Goal: Information Seeking & Learning: Learn about a topic

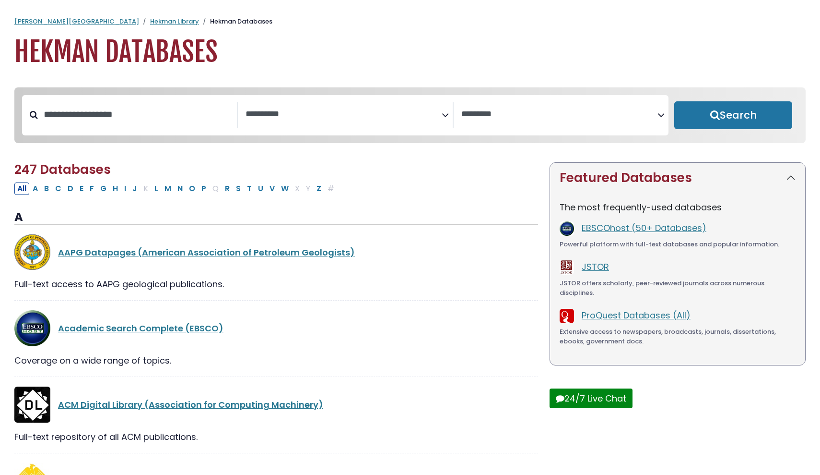
select select "Database Subject Filter"
select select "Database Vendors Filter"
click at [153, 113] on input "Search database by title or keyword" at bounding box center [137, 115] width 199 height 16
type input "**********"
click at [734, 116] on button "Search" at bounding box center [734, 115] width 118 height 28
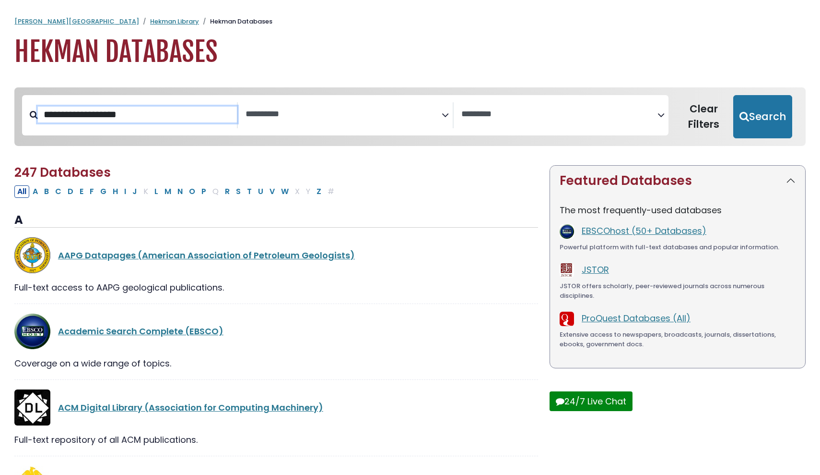
select select "Database Subject Filter"
select select "Database Vendors Filter"
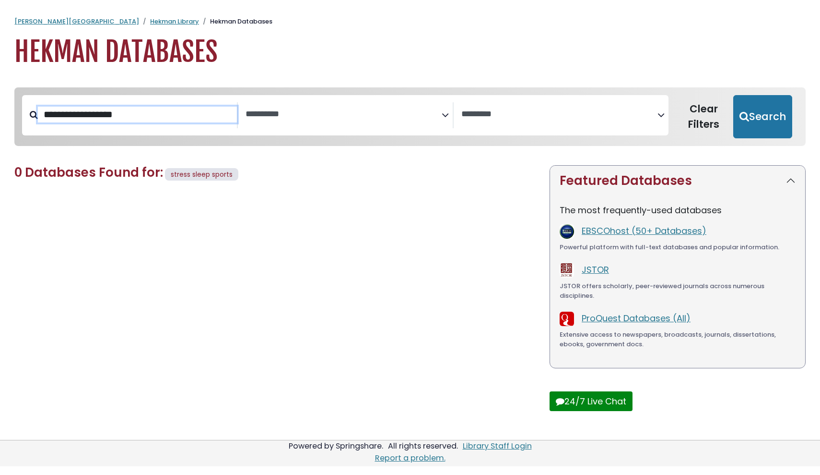
type input "**********"
click at [766, 116] on button "Search" at bounding box center [763, 116] width 59 height 43
select select "Database Subject Filter"
select select "Database Vendors Filter"
type input "**********"
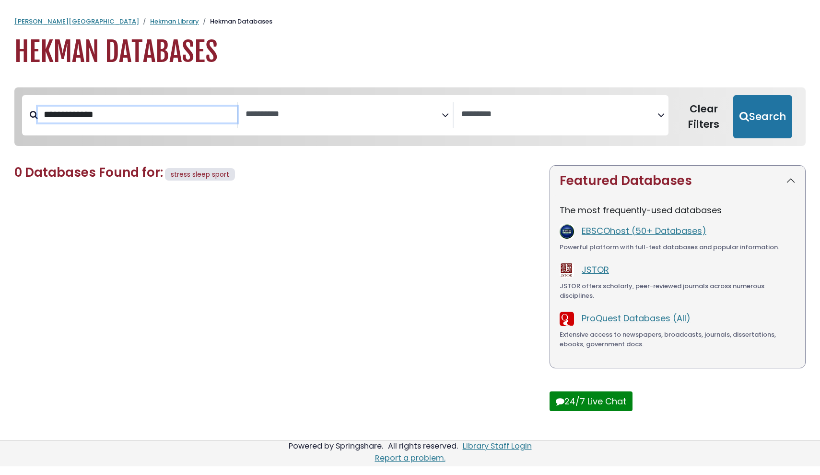
click at [766, 116] on button "Search" at bounding box center [763, 116] width 59 height 43
select select "Database Subject Filter"
select select "Database Vendors Filter"
type input "******"
click at [766, 116] on button "Search" at bounding box center [763, 116] width 59 height 43
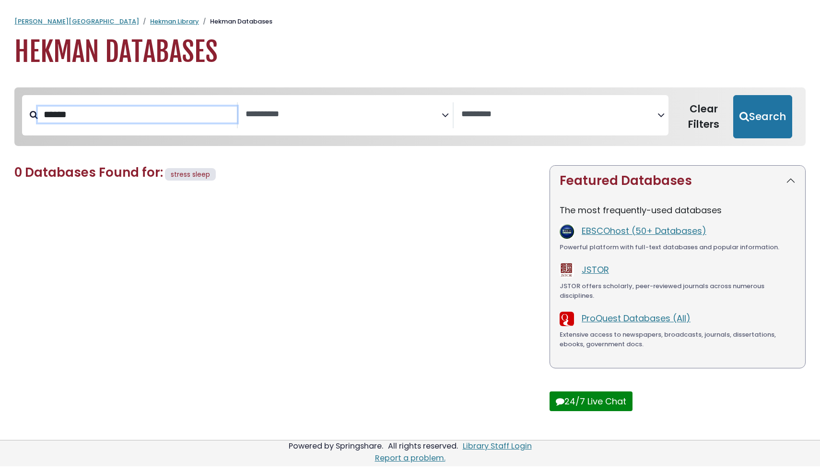
select select "Database Subject Filter"
select select "Database Vendors Filter"
type input "*"
click at [766, 116] on button "Search" at bounding box center [763, 116] width 59 height 43
select select "Database Subject Filter"
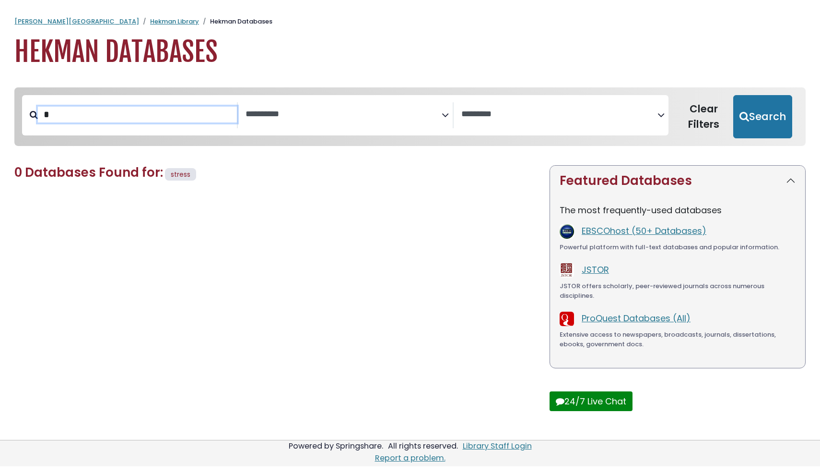
select select "Database Vendors Filter"
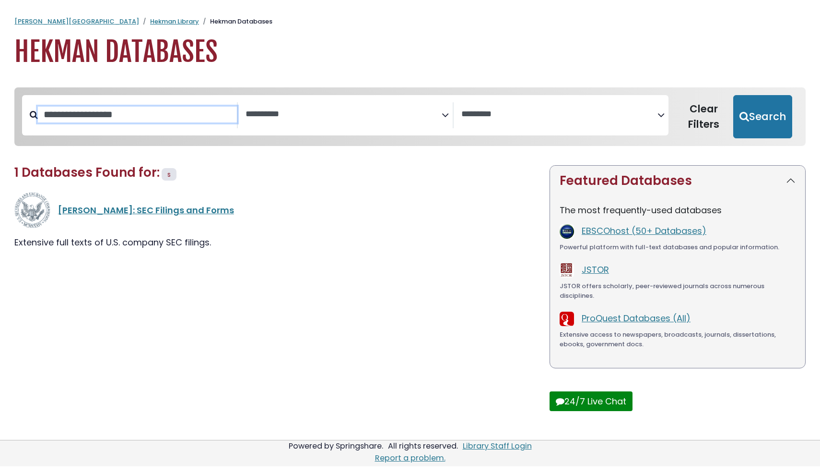
click at [766, 116] on button "Search" at bounding box center [763, 116] width 59 height 43
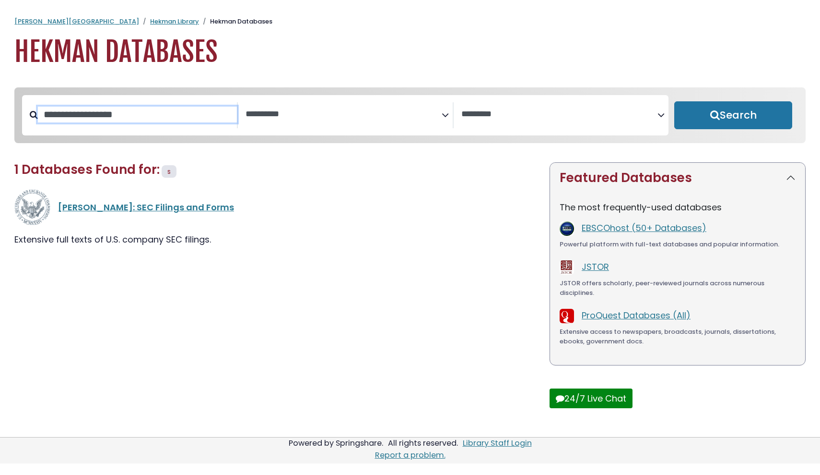
select select "Database Subject Filter"
select select "Database Vendors Filter"
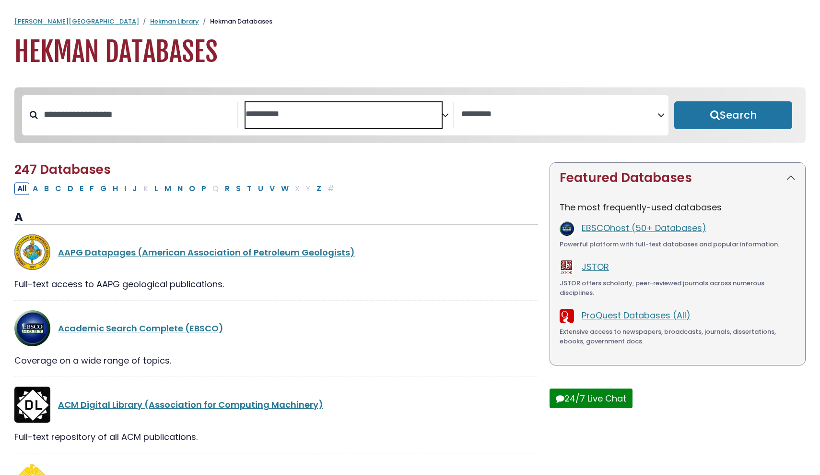
click at [307, 112] on textarea "Search" at bounding box center [344, 114] width 196 height 10
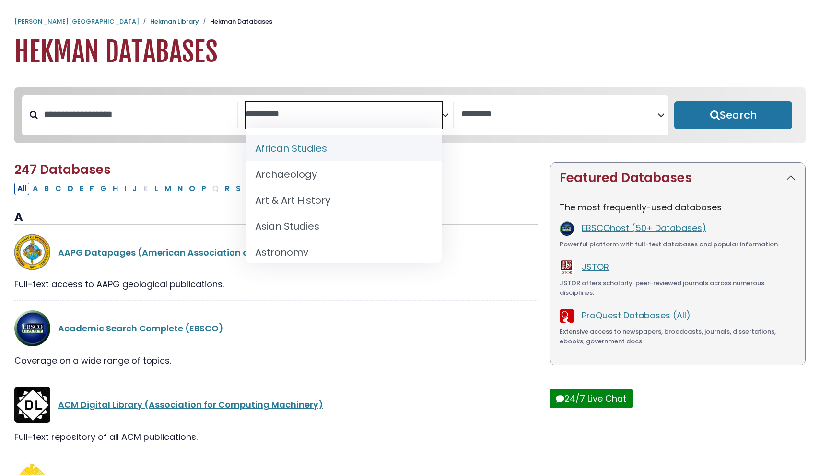
click at [150, 24] on link "Hekman Library" at bounding box center [174, 21] width 49 height 9
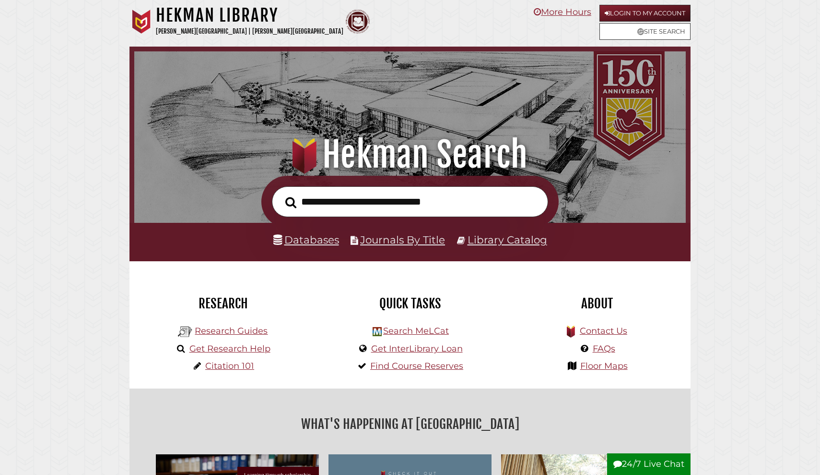
scroll to position [182, 547]
type input "**********"
click at [291, 202] on button "Search" at bounding box center [291, 202] width 21 height 17
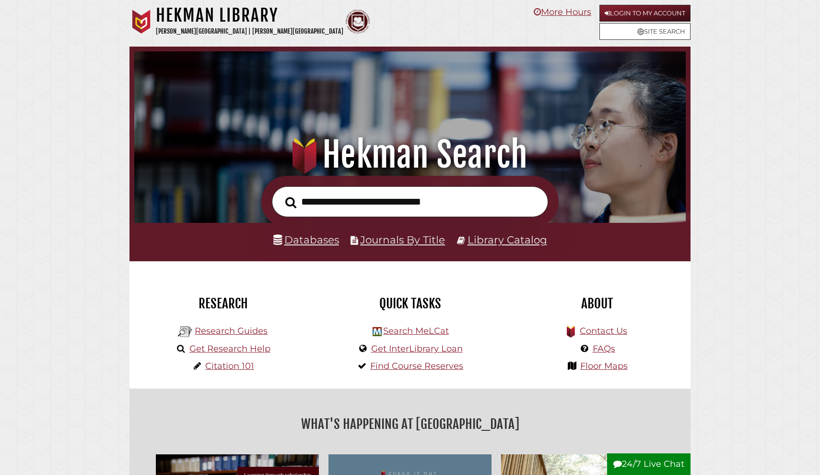
scroll to position [182, 547]
type input "**********"
click at [291, 202] on button "Search" at bounding box center [291, 202] width 21 height 17
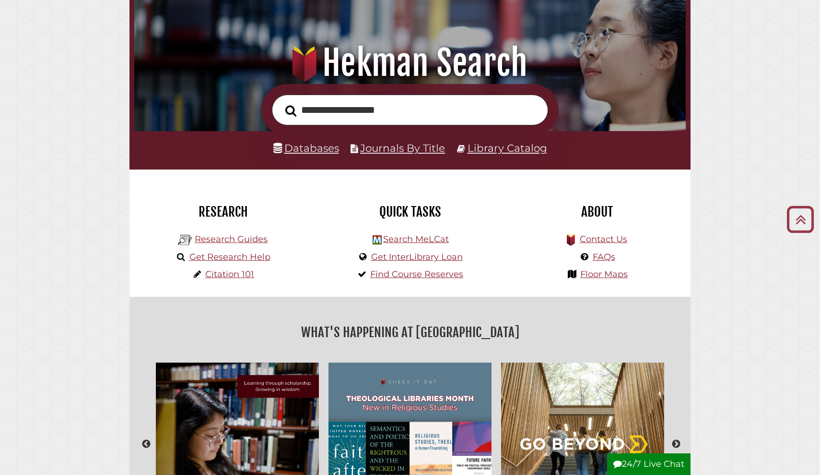
scroll to position [87, 0]
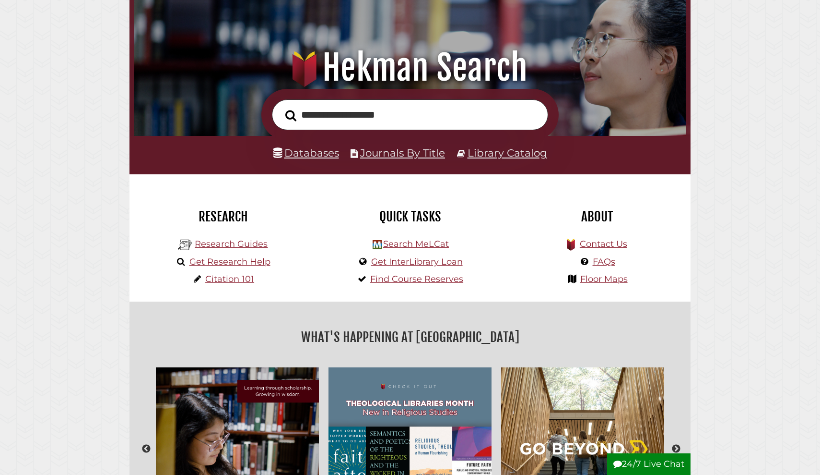
click at [316, 153] on link "Databases" at bounding box center [306, 152] width 66 height 12
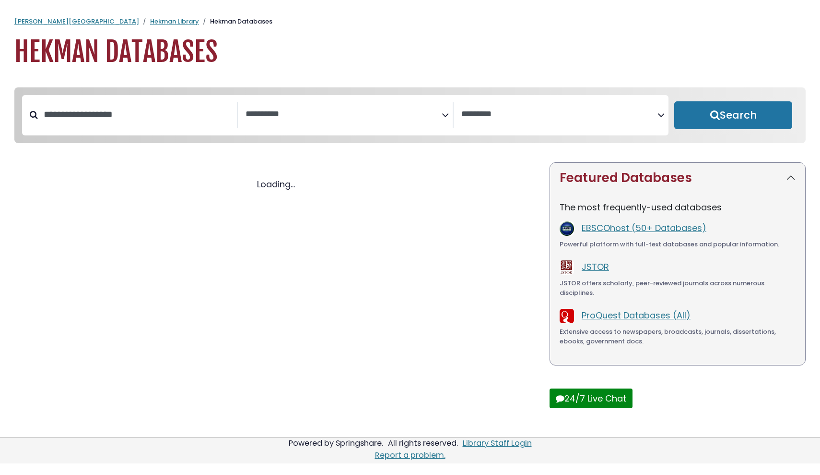
select select "Database Subject Filter"
select select "Database Vendors Filter"
select select "Database Subject Filter"
select select "Database Vendors Filter"
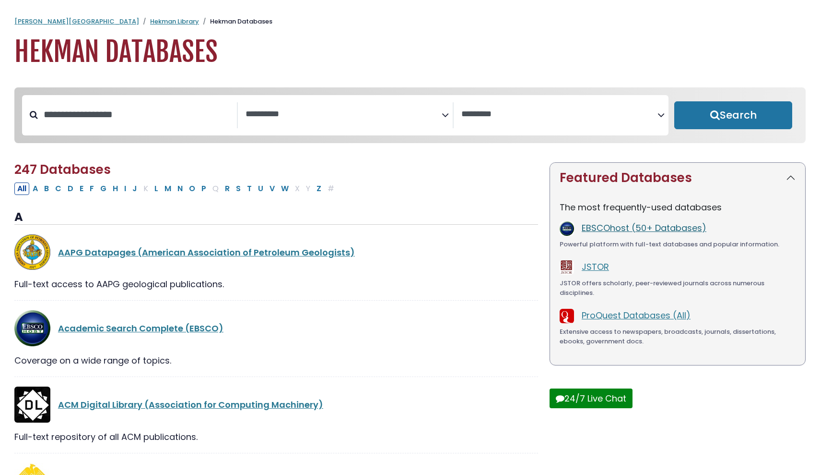
click at [633, 230] on link "EBSCOhost (50+ Databases)" at bounding box center [644, 228] width 125 height 12
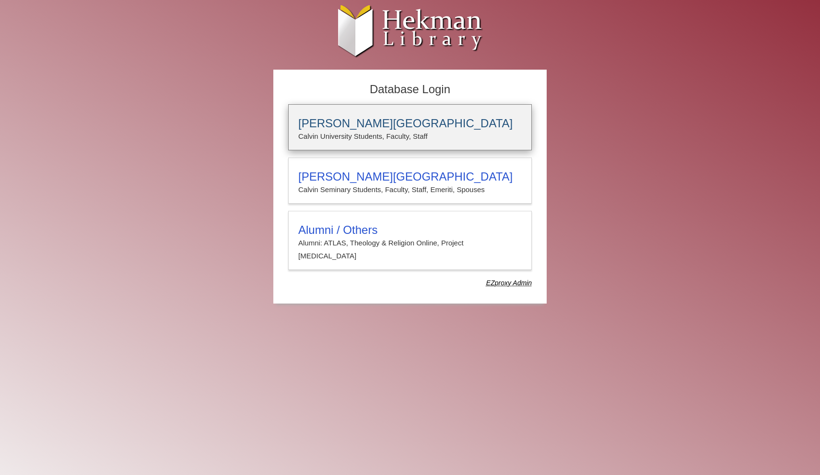
click at [468, 132] on p "Calvin University Students, Faculty, Staff" at bounding box center [410, 136] width 224 height 12
